Goal: Find contact information: Find contact information

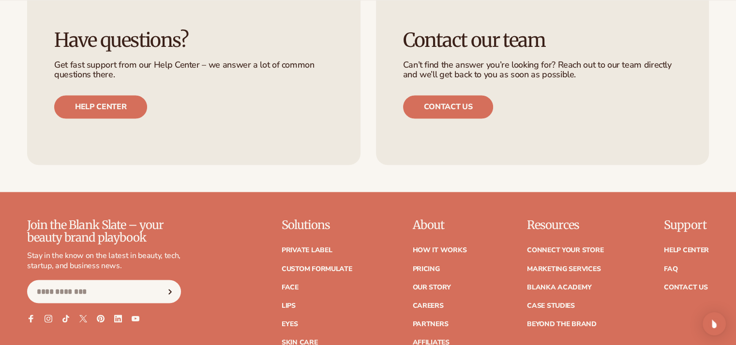
scroll to position [1596, 0]
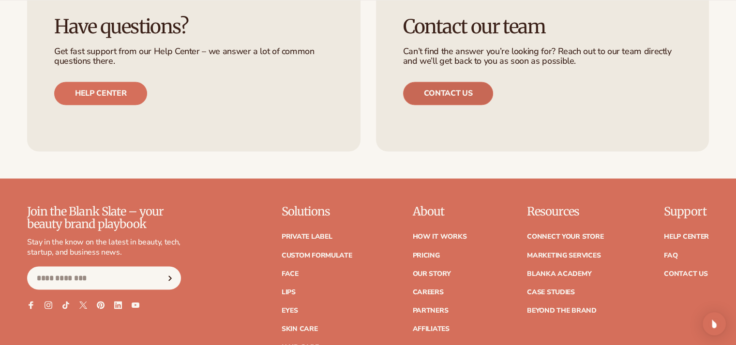
click at [458, 92] on link "Contact us" at bounding box center [448, 93] width 90 height 23
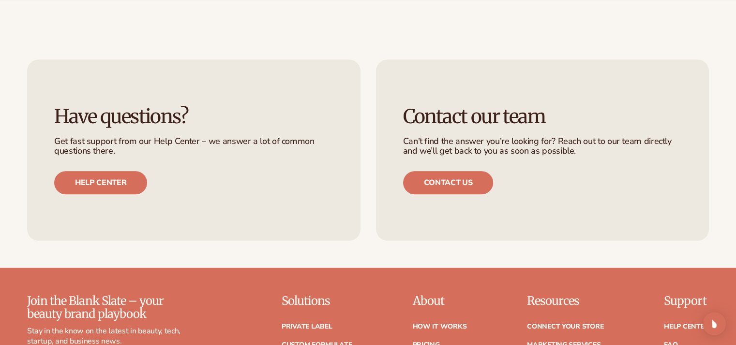
scroll to position [725, 0]
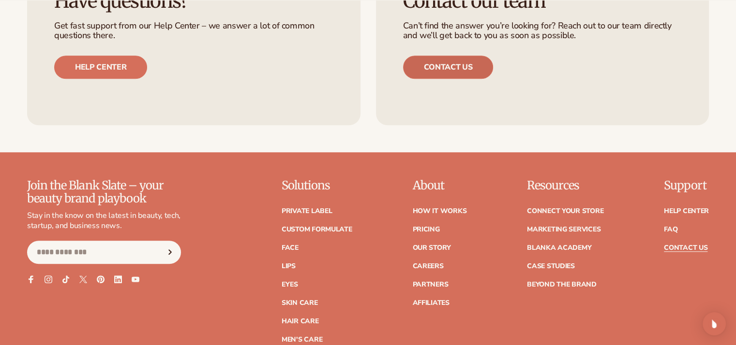
click at [460, 68] on link "Contact us" at bounding box center [448, 67] width 90 height 23
